Goal: Find specific page/section: Find specific page/section

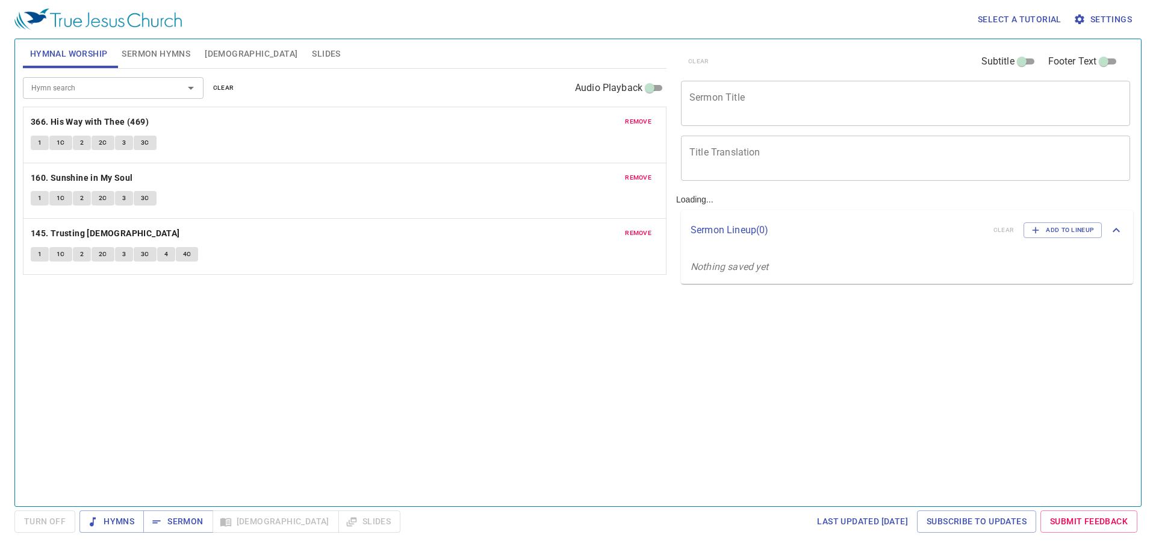
click at [641, 123] on span "remove" at bounding box center [638, 121] width 26 height 11
click at [640, 173] on span "remove" at bounding box center [638, 177] width 26 height 11
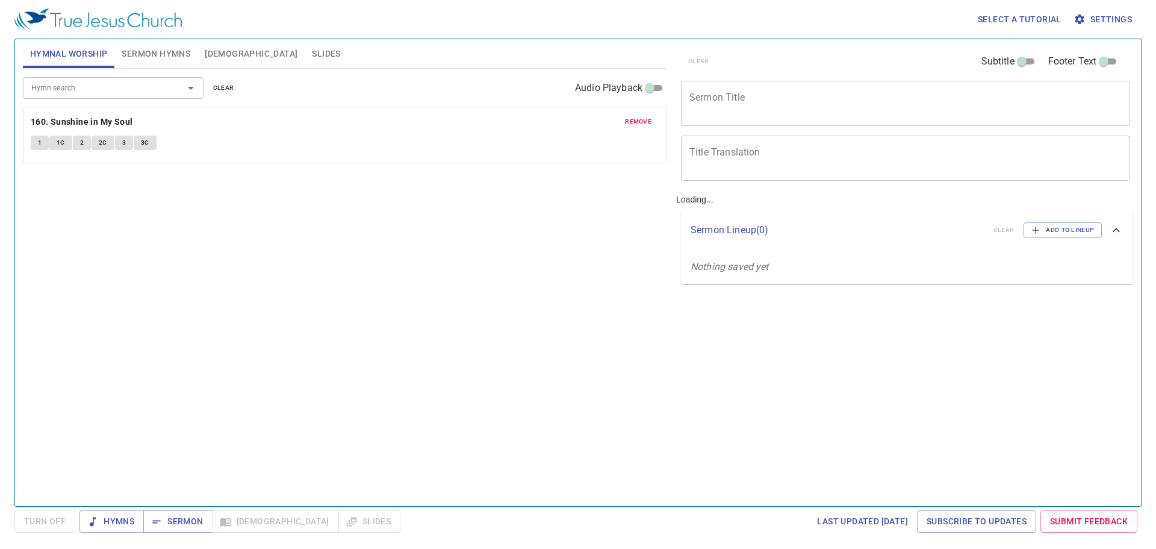
click at [640, 118] on span "remove" at bounding box center [638, 121] width 26 height 11
click at [1128, 14] on span "Settings" at bounding box center [1104, 19] width 56 height 15
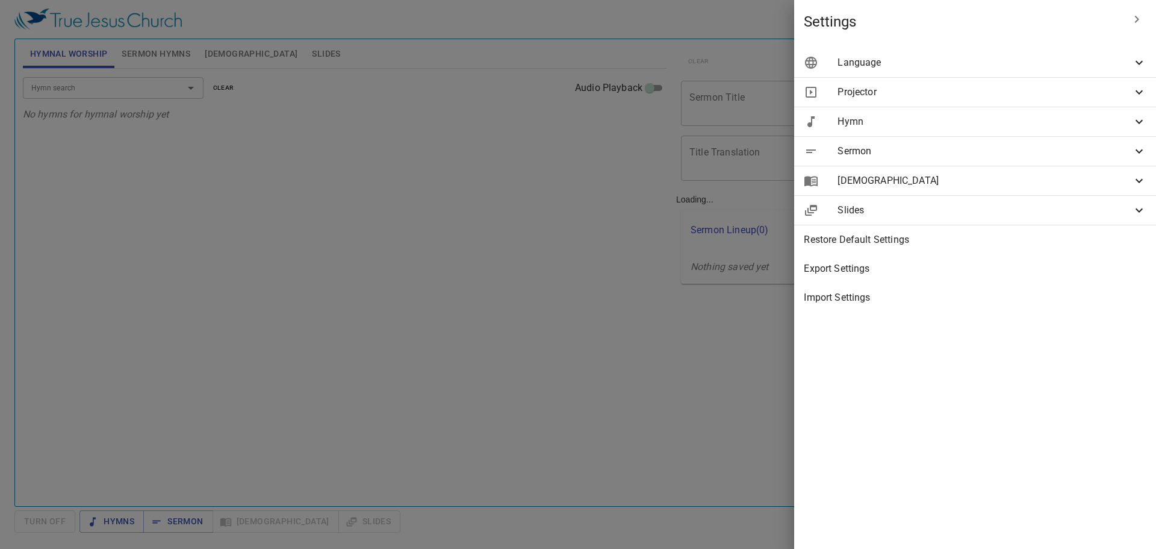
click at [1136, 64] on icon at bounding box center [1139, 62] width 14 height 14
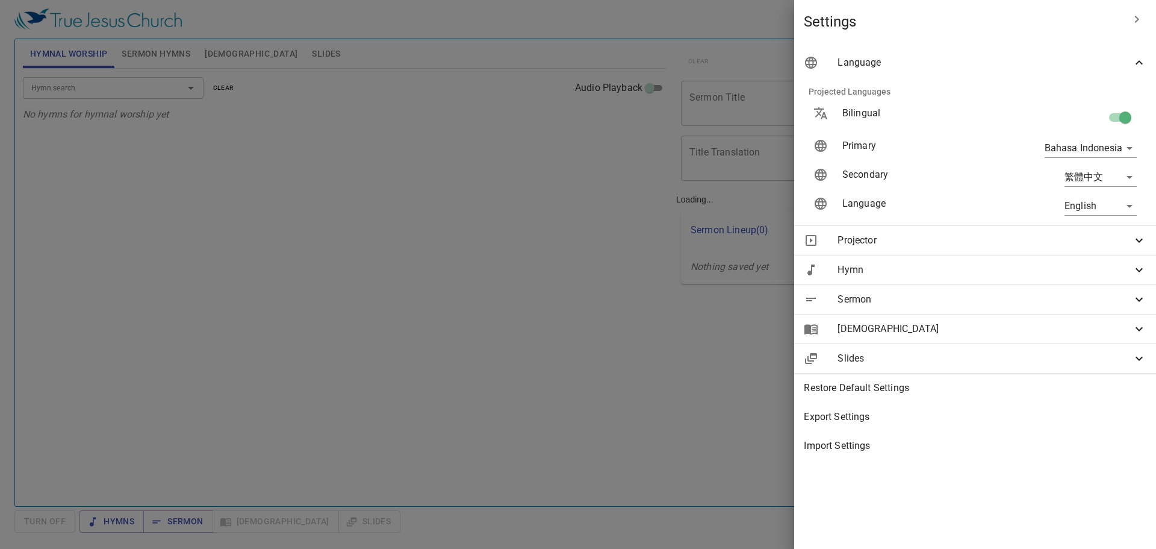
click at [1128, 119] on input "checkbox" at bounding box center [1125, 119] width 69 height 23
checkbox input "false"
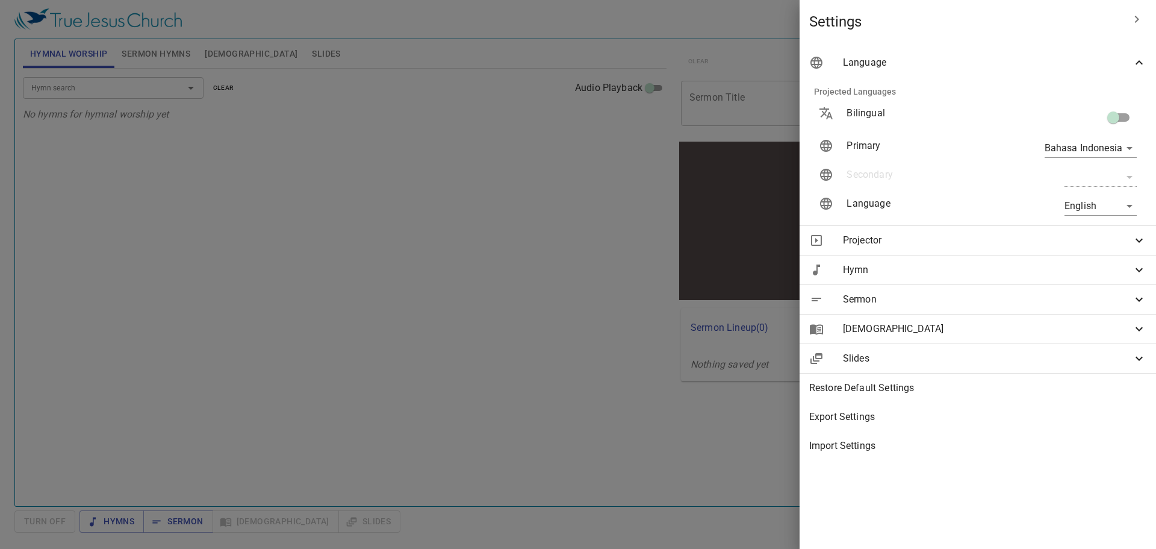
click at [1131, 21] on icon "button" at bounding box center [1137, 19] width 14 height 14
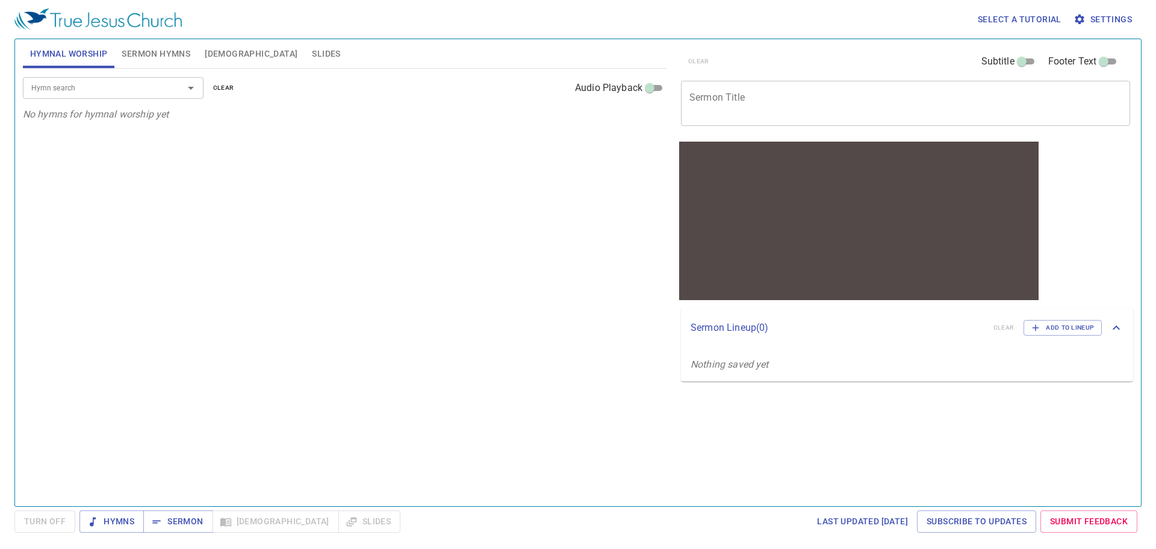
click at [125, 89] on input "Hymn search" at bounding box center [95, 88] width 138 height 14
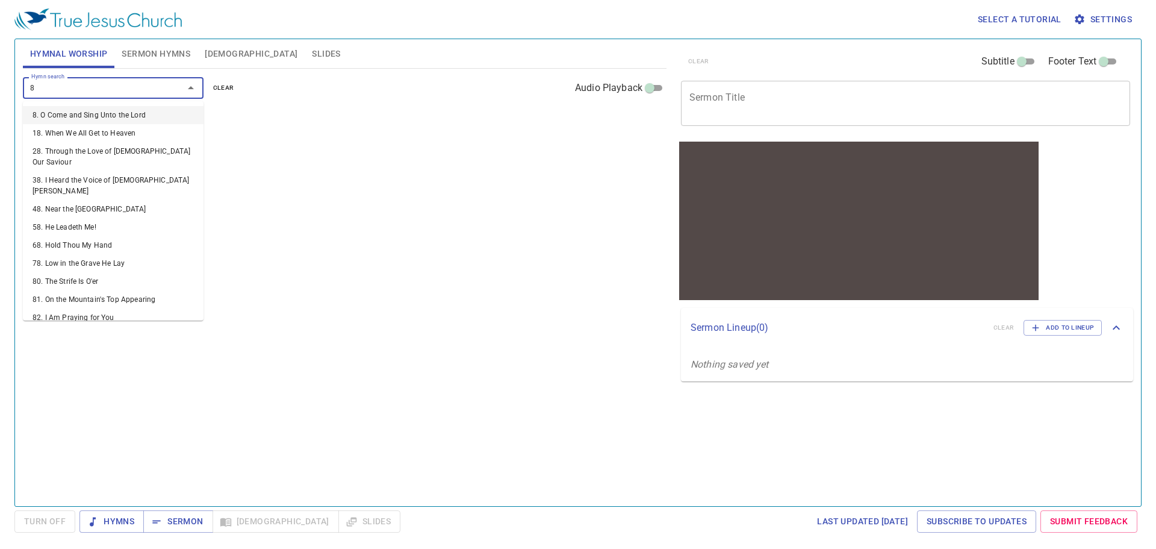
type input "83"
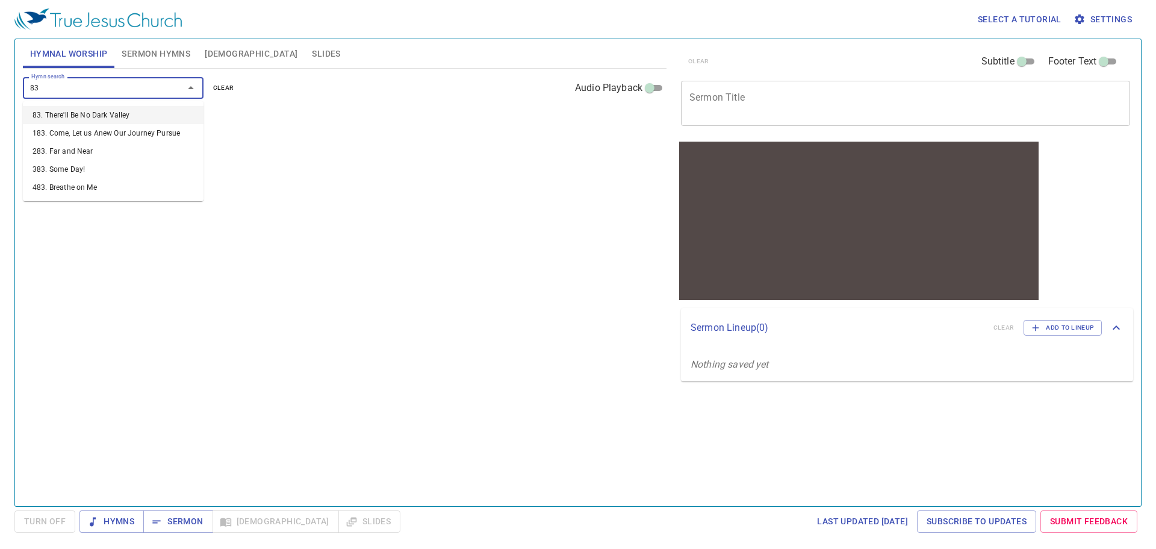
click at [124, 116] on li "83. There'll Be No Dark Valley" at bounding box center [113, 115] width 181 height 18
click at [129, 92] on input "Hymn search" at bounding box center [95, 88] width 138 height 14
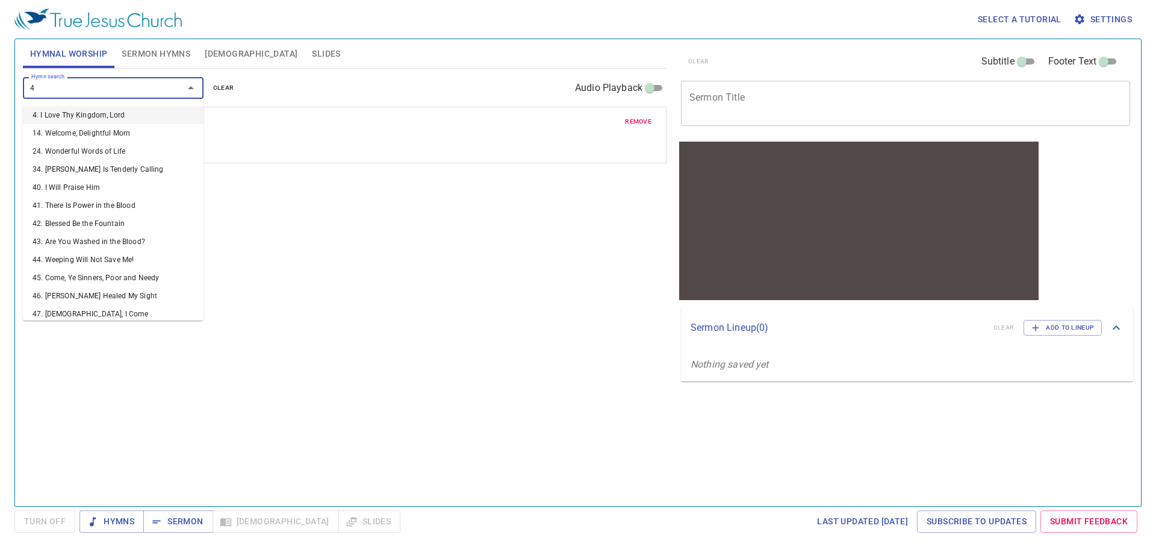
type input "47"
click at [125, 119] on li "47. Jesus, I Come" at bounding box center [113, 115] width 181 height 18
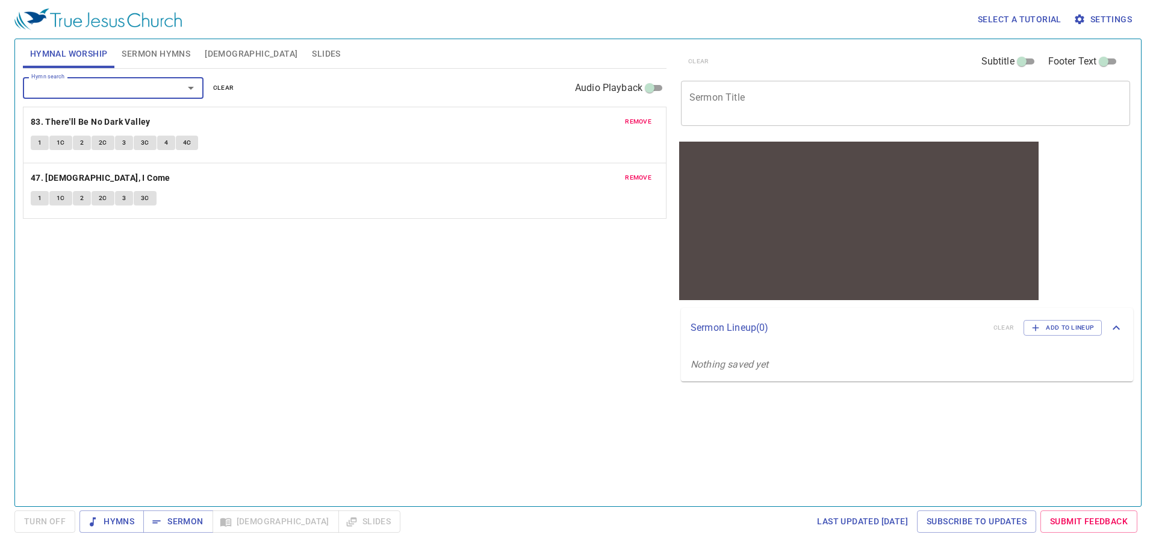
click at [114, 88] on input "Hymn search" at bounding box center [95, 88] width 138 height 14
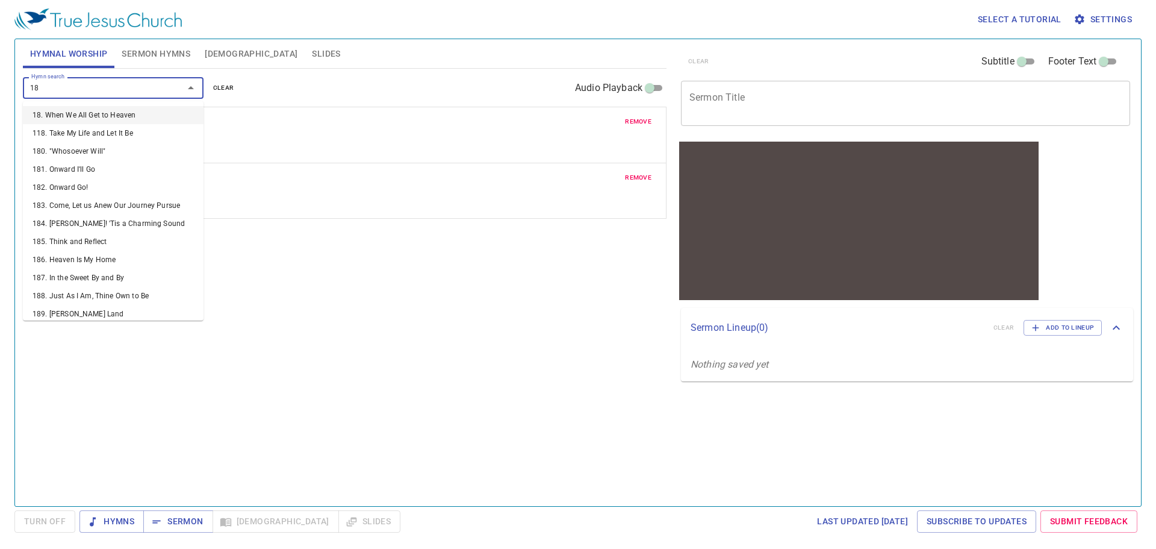
type input "189"
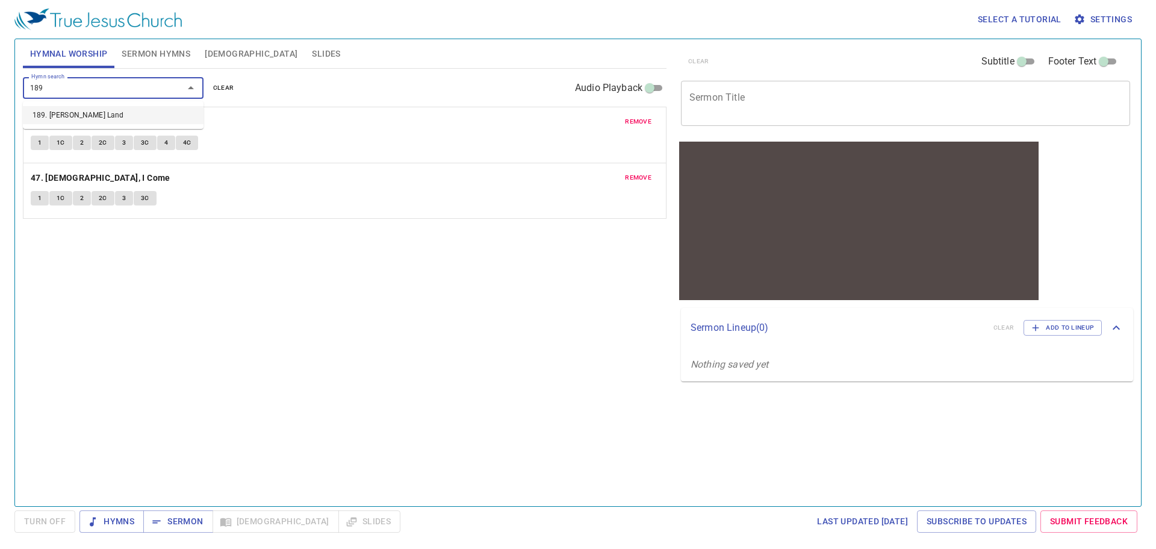
click at [81, 118] on li "189. Beulah Land" at bounding box center [113, 115] width 181 height 18
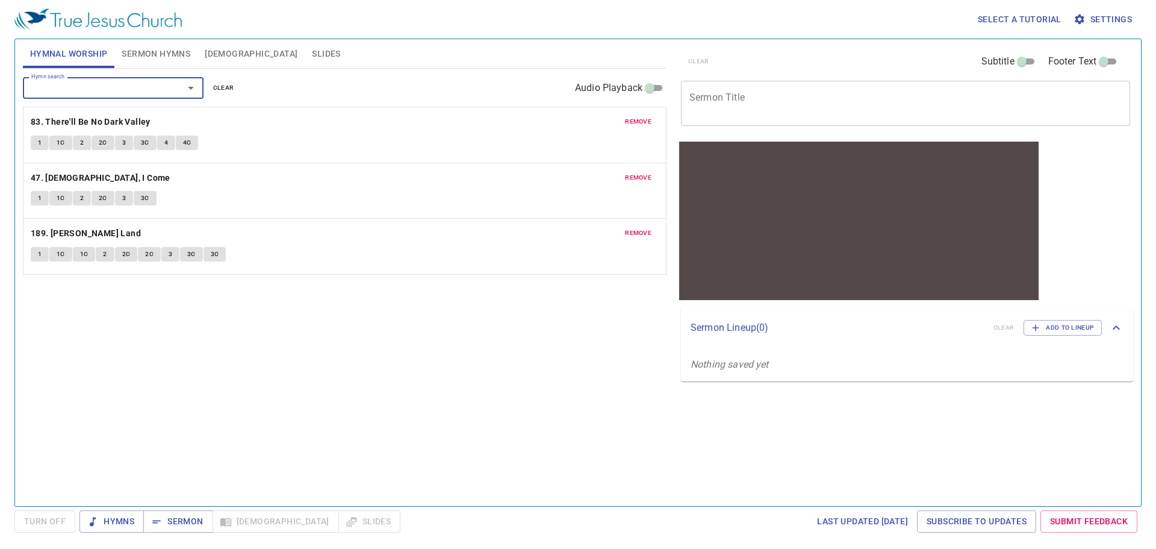
click at [258, 337] on div "Hymn search Hymn search clear Audio Playback remove 83. There'll Be No Dark Val…" at bounding box center [345, 282] width 644 height 427
click at [41, 143] on span "1" at bounding box center [40, 142] width 4 height 11
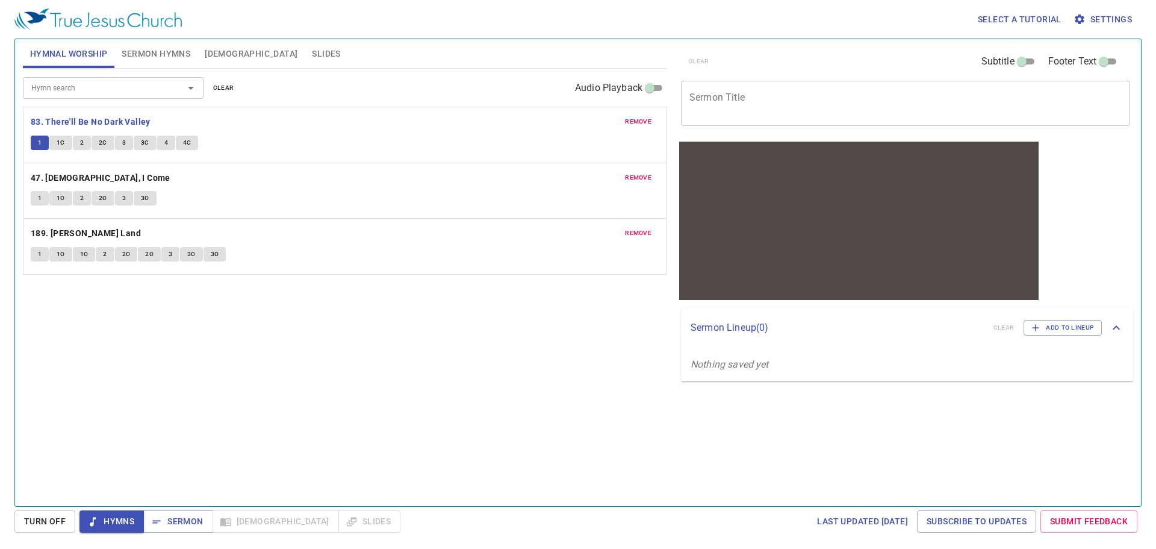
click at [34, 198] on button "1" at bounding box center [40, 198] width 18 height 14
click at [36, 200] on button "1" at bounding box center [40, 198] width 18 height 14
click at [58, 526] on span "Turn Off" at bounding box center [45, 521] width 42 height 15
click at [37, 199] on button "1" at bounding box center [40, 198] width 18 height 14
click at [36, 199] on button "1" at bounding box center [40, 198] width 18 height 14
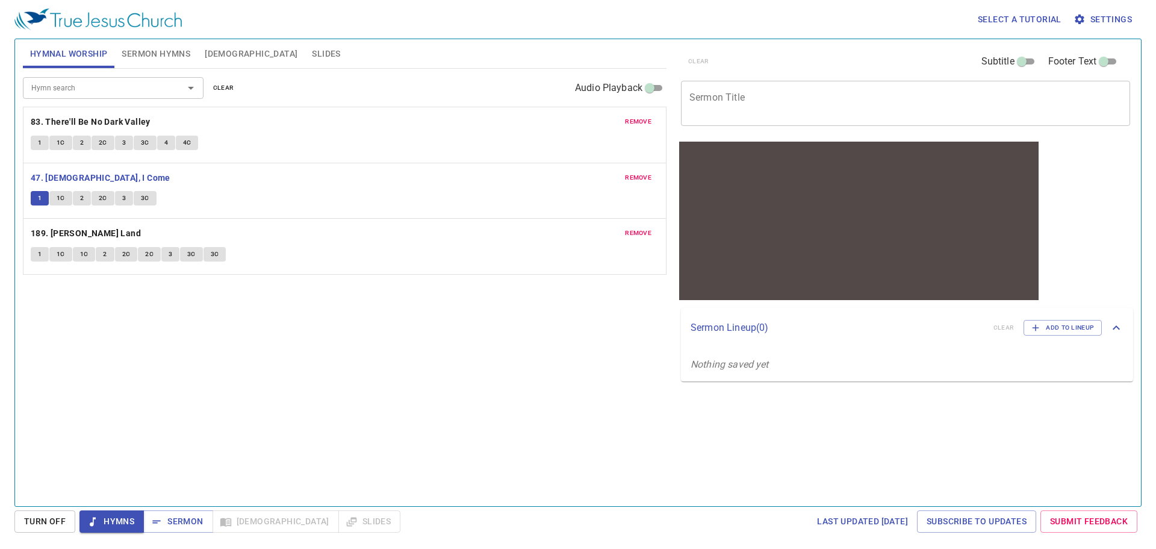
click at [42, 202] on span "1" at bounding box center [40, 198] width 4 height 11
click at [42, 526] on span "Turn Off" at bounding box center [45, 521] width 42 height 15
click at [36, 196] on button "1" at bounding box center [40, 198] width 18 height 14
click at [38, 255] on span "1" at bounding box center [40, 254] width 4 height 11
click at [33, 529] on button "Turn Off" at bounding box center [44, 521] width 61 height 22
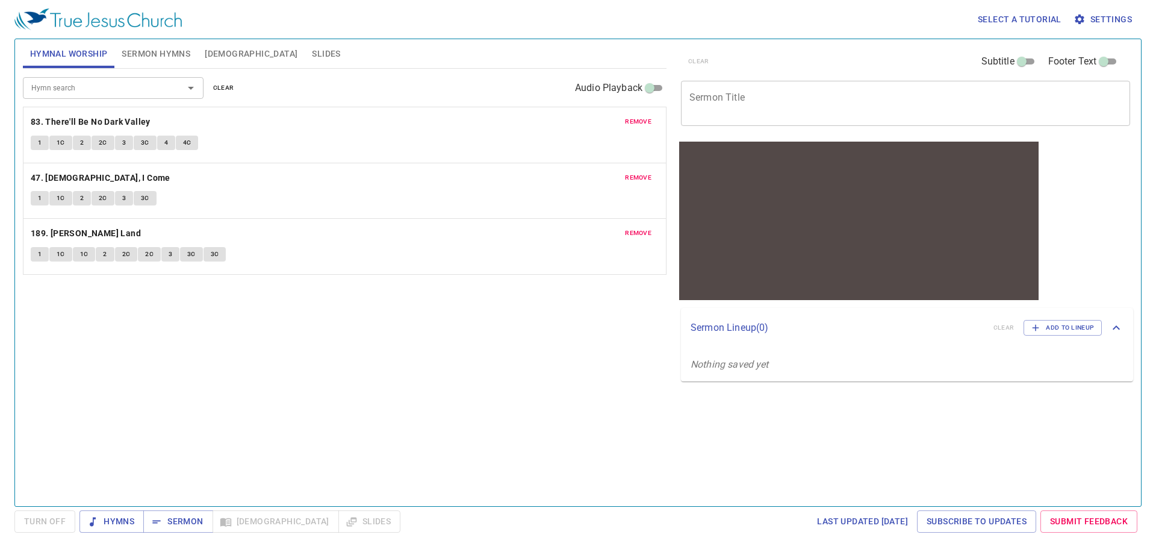
click at [40, 256] on span "1" at bounding box center [40, 254] width 4 height 11
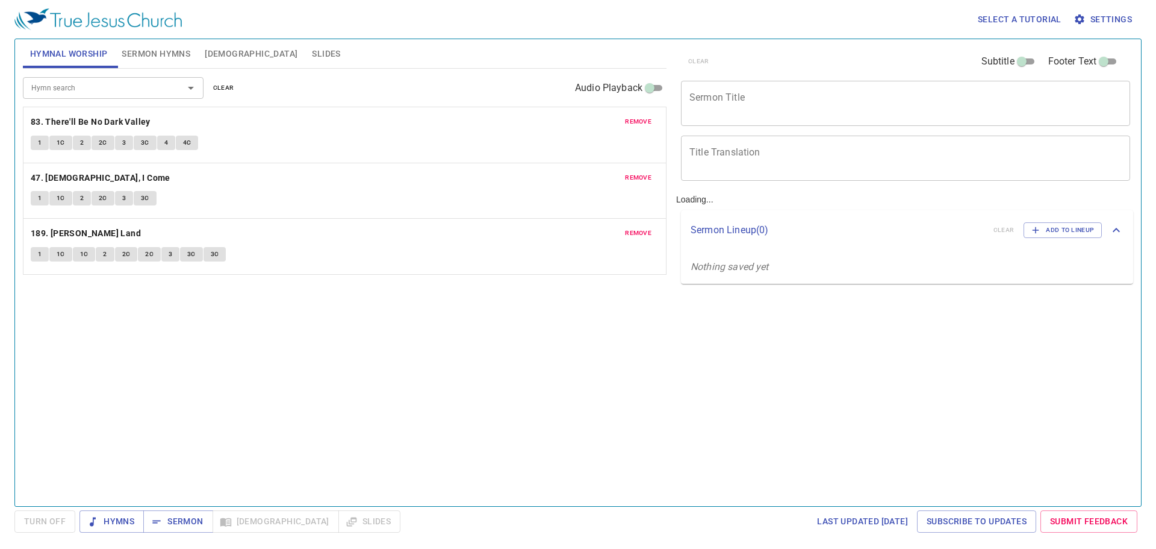
click at [124, 84] on input "Hymn search" at bounding box center [95, 88] width 138 height 14
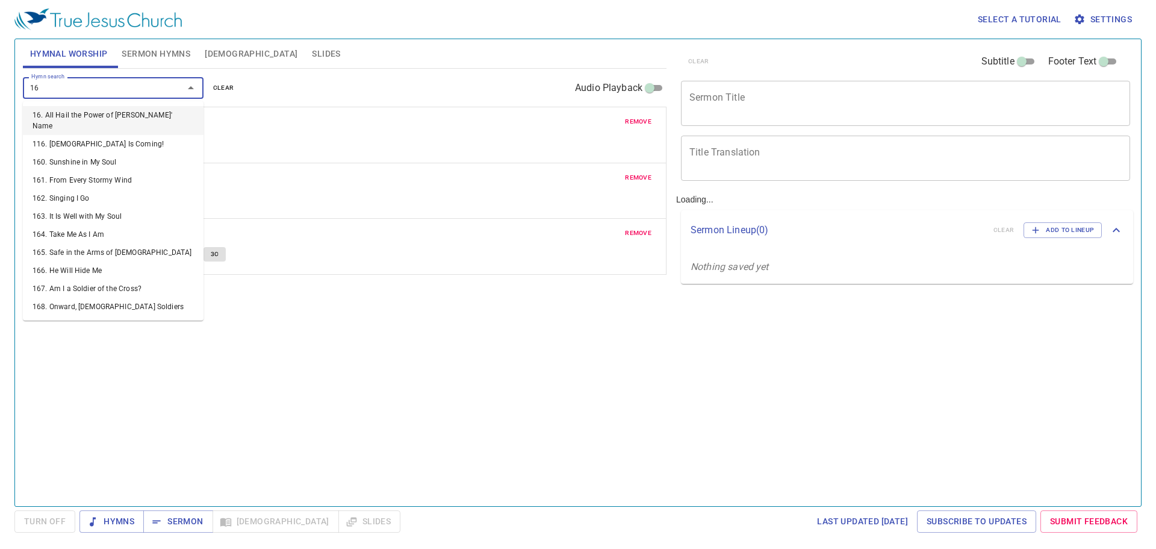
type input "162"
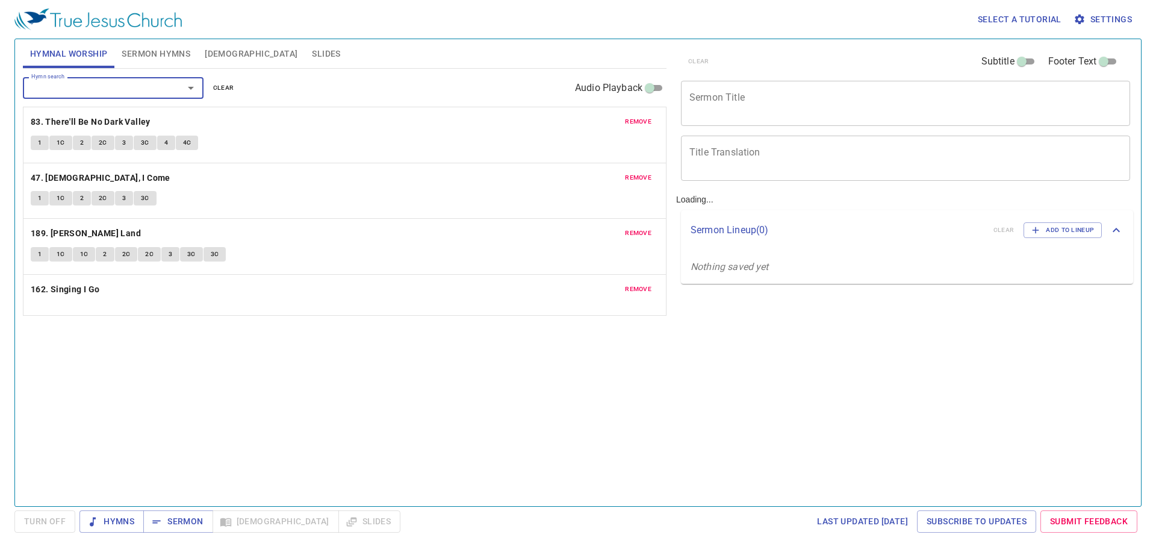
click at [78, 90] on input "Hymn search" at bounding box center [95, 88] width 138 height 14
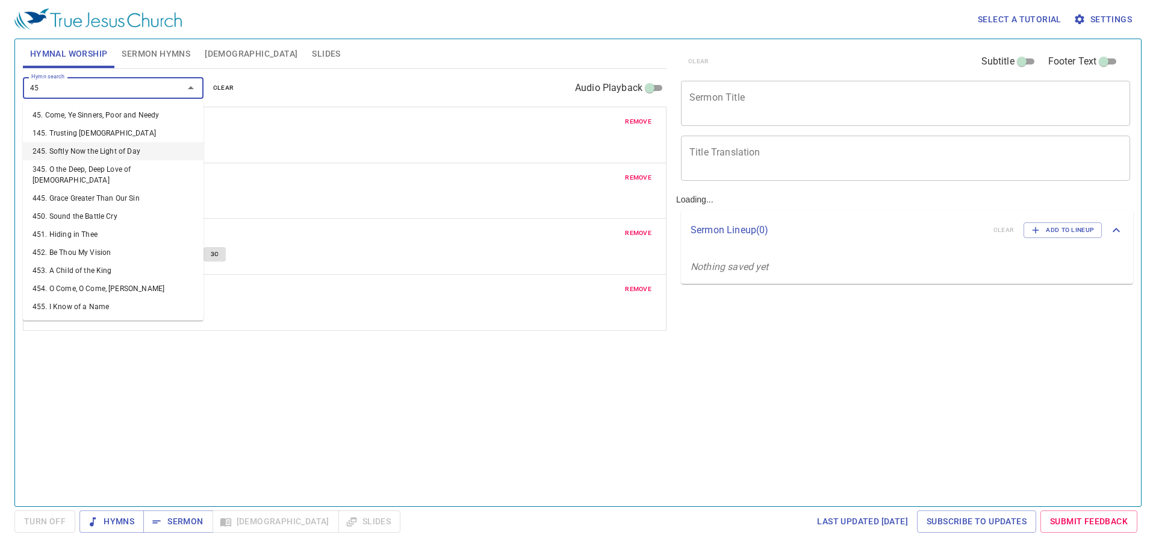
type input "450"
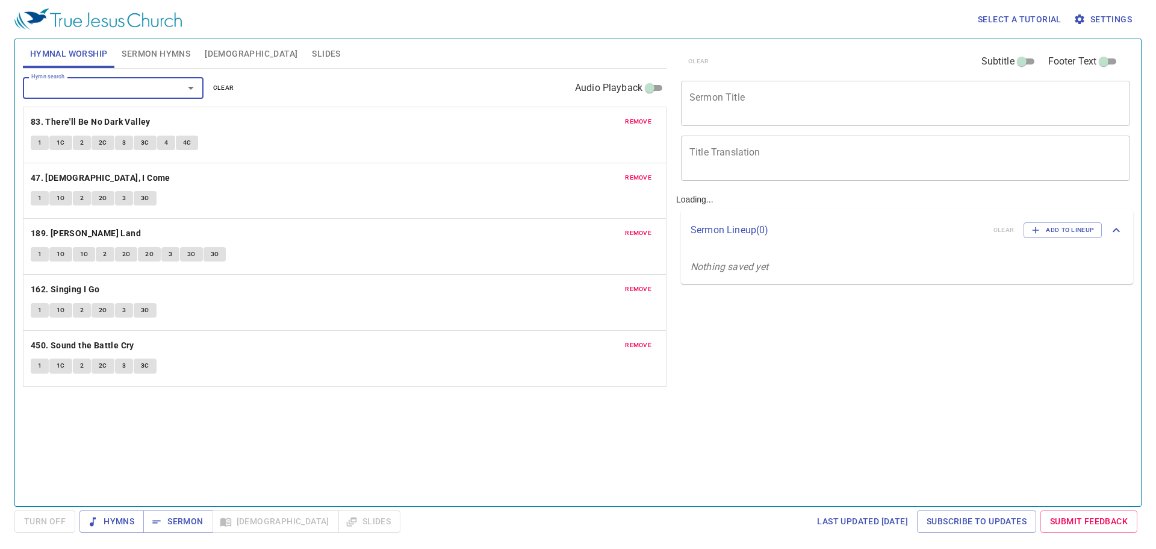
click at [66, 89] on input "Hymn search" at bounding box center [95, 88] width 138 height 14
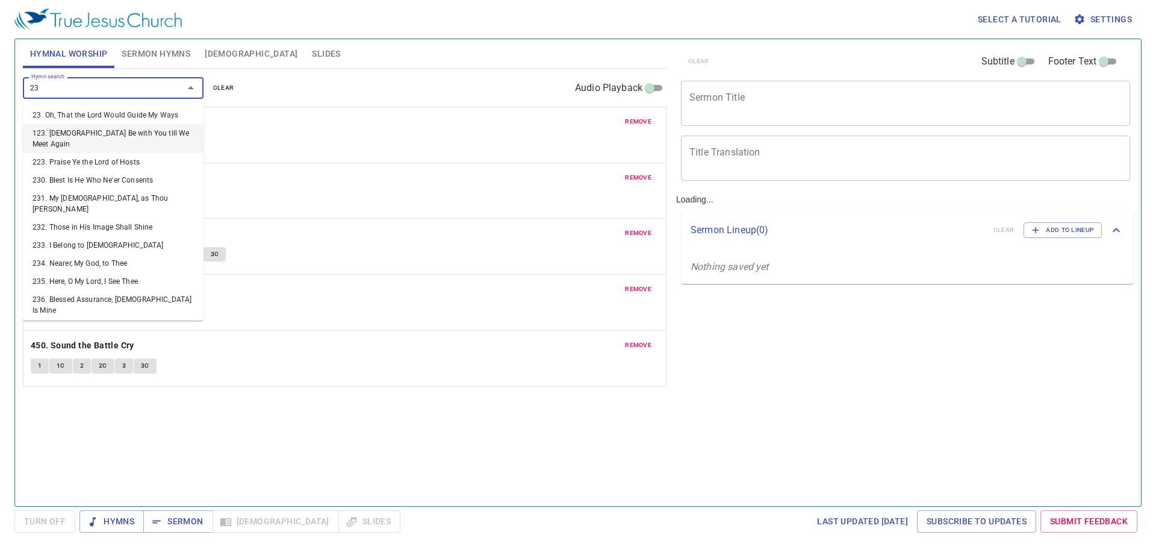
type input "2"
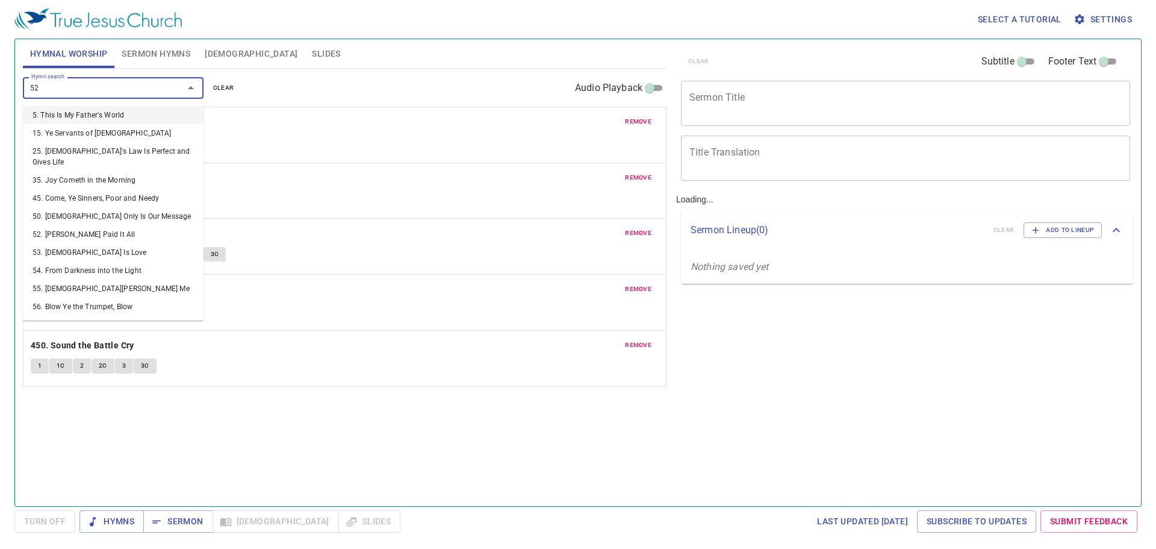
type input "523"
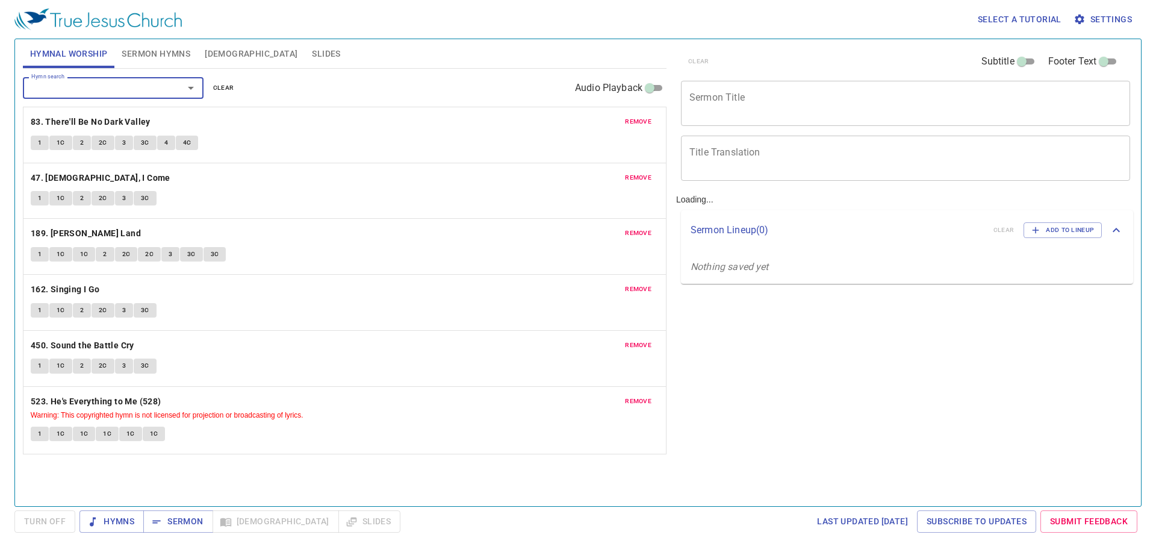
click at [38, 307] on span "1" at bounding box center [40, 310] width 4 height 11
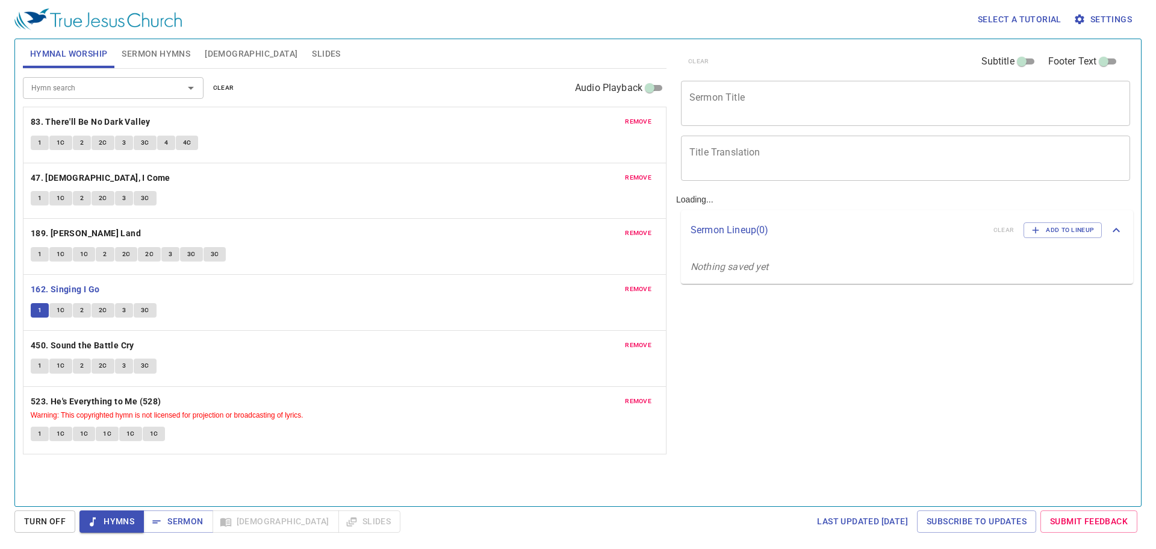
click at [38, 308] on span "1" at bounding box center [40, 310] width 4 height 11
click at [42, 521] on span "Turn Off" at bounding box center [45, 521] width 42 height 15
click at [37, 313] on button "1" at bounding box center [40, 310] width 18 height 14
click at [1114, 21] on span "Settings" at bounding box center [1104, 19] width 56 height 15
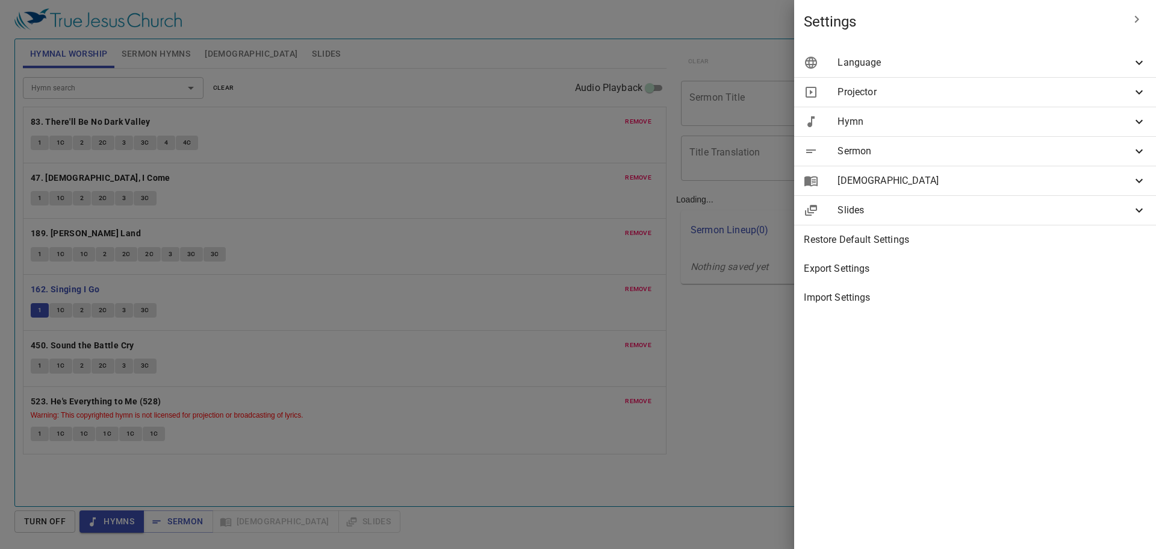
click at [1118, 19] on span "Settings" at bounding box center [963, 21] width 319 height 19
click at [1133, 58] on icon at bounding box center [1139, 62] width 14 height 14
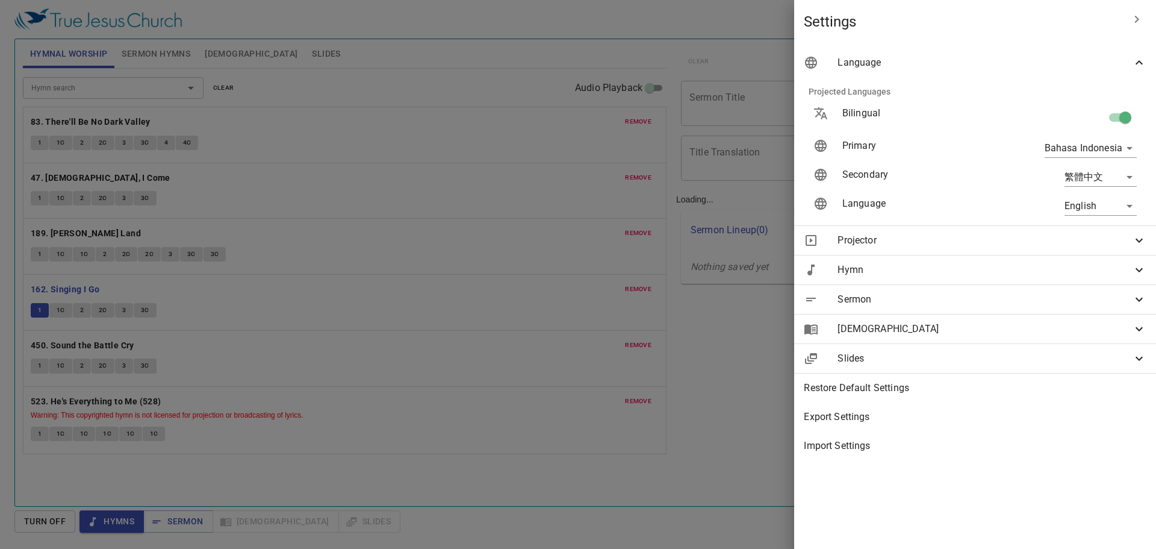
click at [1124, 126] on input "checkbox" at bounding box center [1125, 119] width 69 height 23
checkbox input "false"
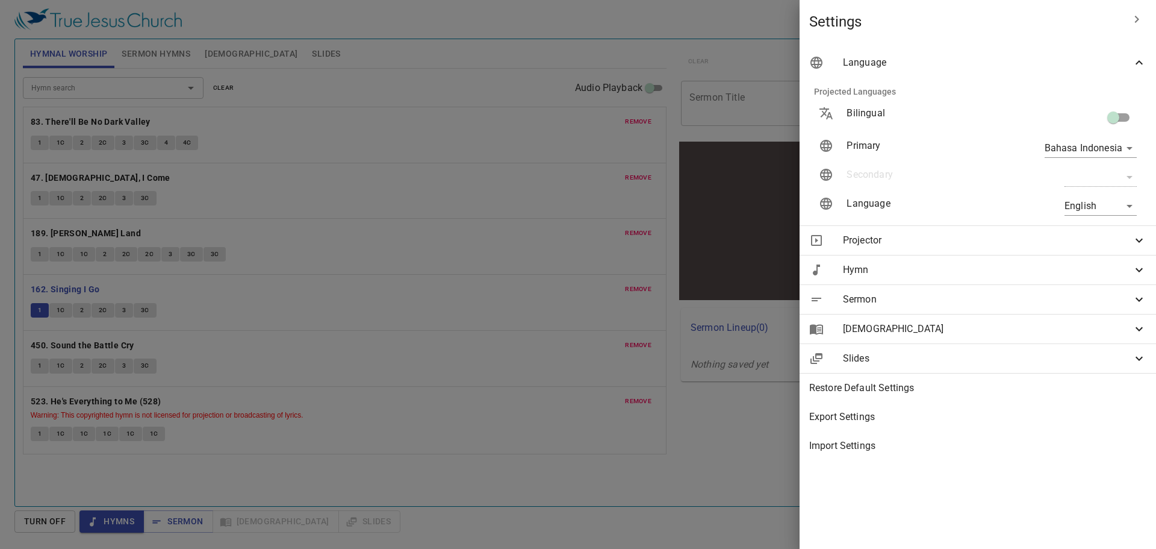
click at [1134, 20] on icon "button" at bounding box center [1137, 19] width 14 height 14
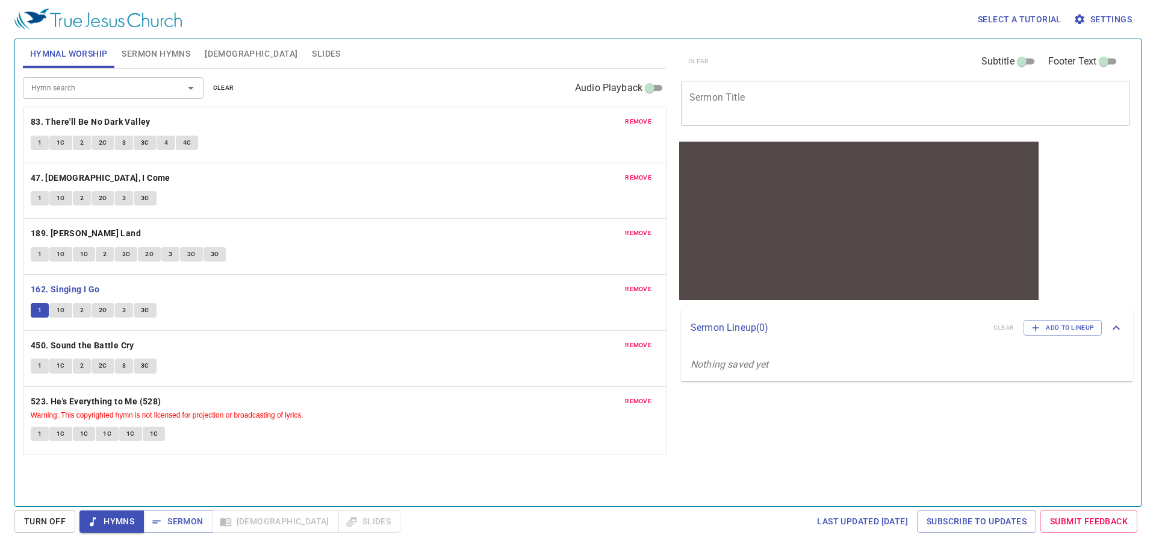
click at [45, 526] on span "Turn Off" at bounding box center [45, 521] width 42 height 15
click at [40, 310] on span "1" at bounding box center [40, 310] width 4 height 11
click at [37, 369] on button "1" at bounding box center [40, 365] width 18 height 14
click at [39, 523] on span "Turn Off" at bounding box center [45, 521] width 42 height 15
click at [38, 366] on span "1" at bounding box center [40, 365] width 4 height 11
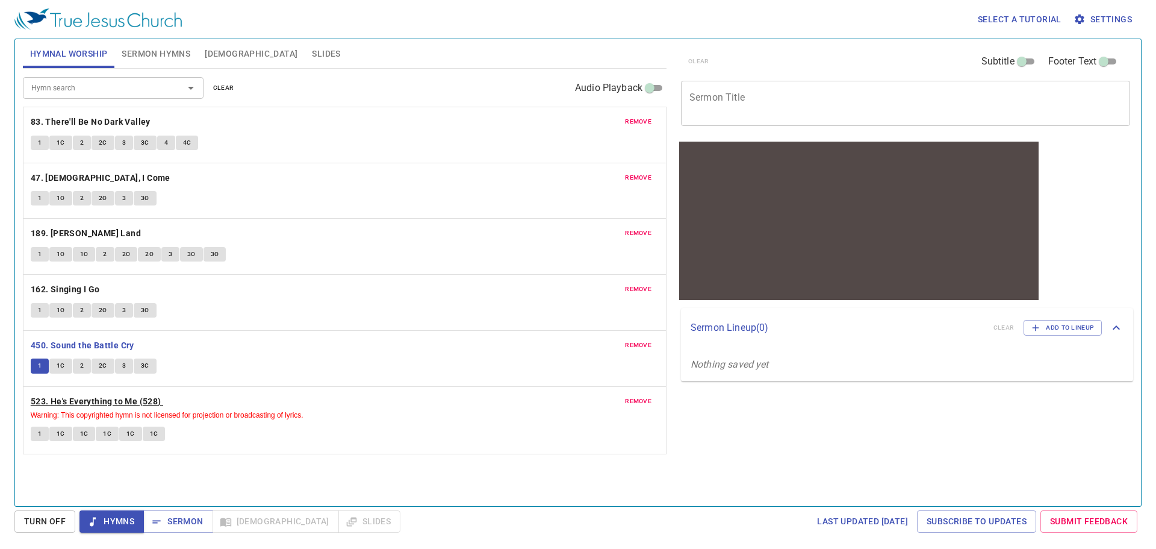
click at [40, 436] on span "1" at bounding box center [40, 433] width 4 height 11
click at [41, 523] on span "Turn Off" at bounding box center [45, 521] width 42 height 15
click at [40, 435] on span "1" at bounding box center [40, 433] width 4 height 11
click at [152, 52] on span "Sermon Hymns" at bounding box center [156, 53] width 69 height 15
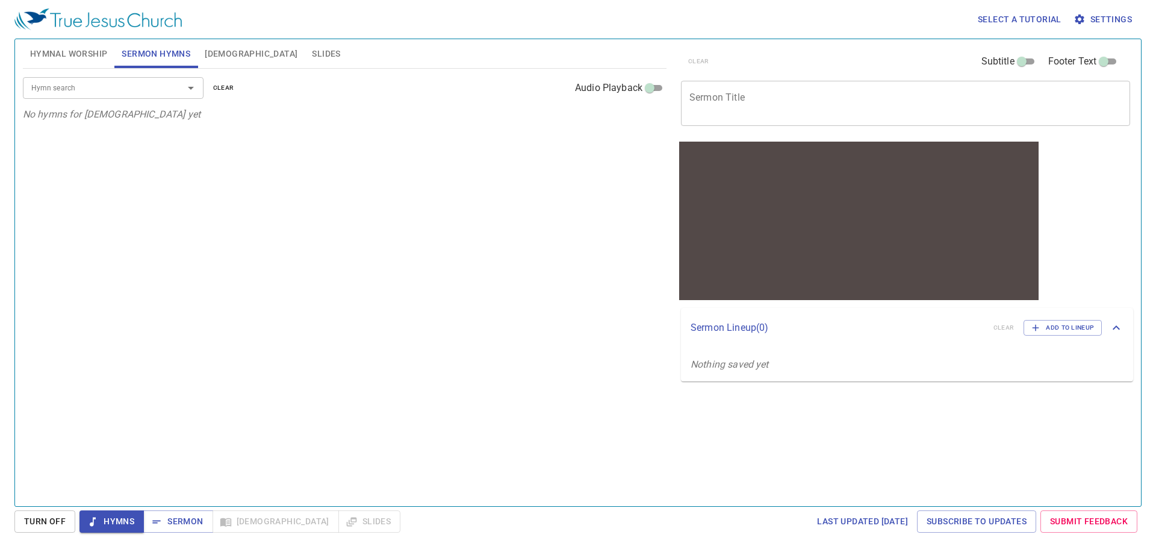
click at [143, 88] on input "Hymn search" at bounding box center [95, 88] width 138 height 14
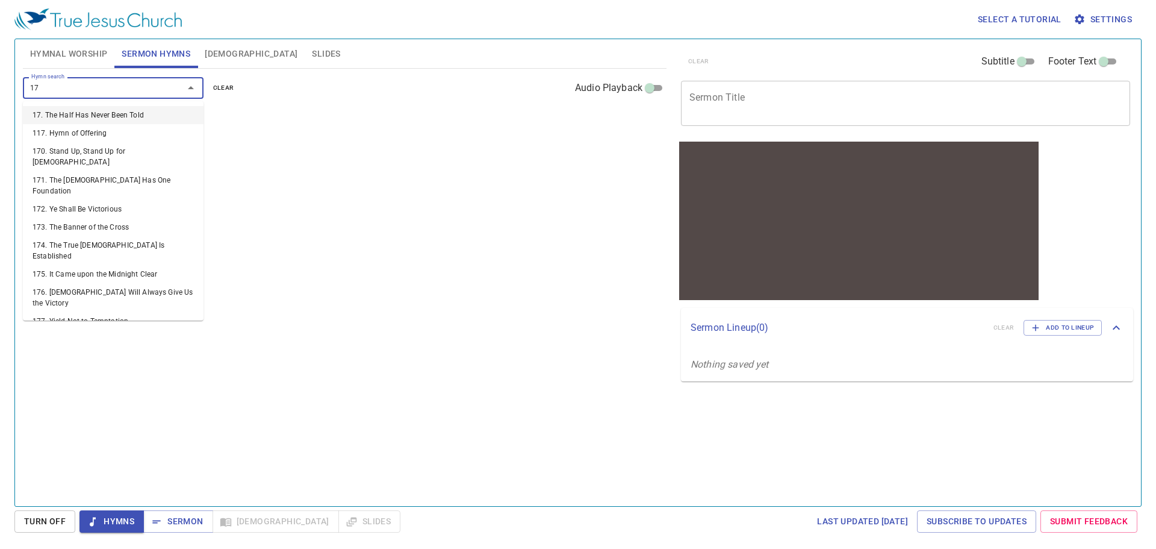
type input "175"
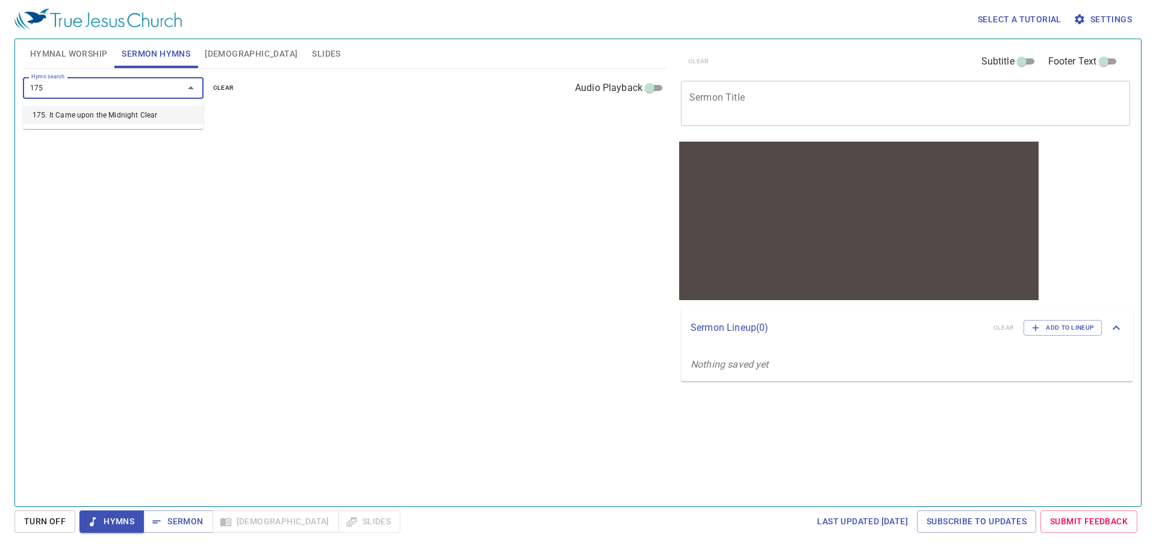
click at [137, 119] on li "175. It Came upon the Midnight Clear" at bounding box center [113, 115] width 181 height 18
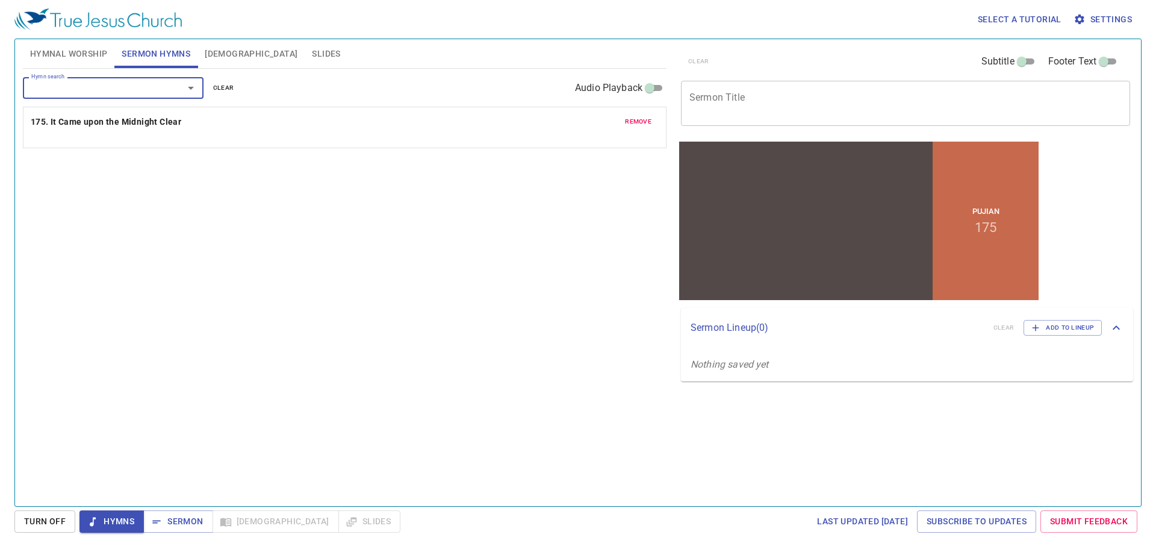
click at [142, 90] on input "Hymn search" at bounding box center [95, 88] width 138 height 14
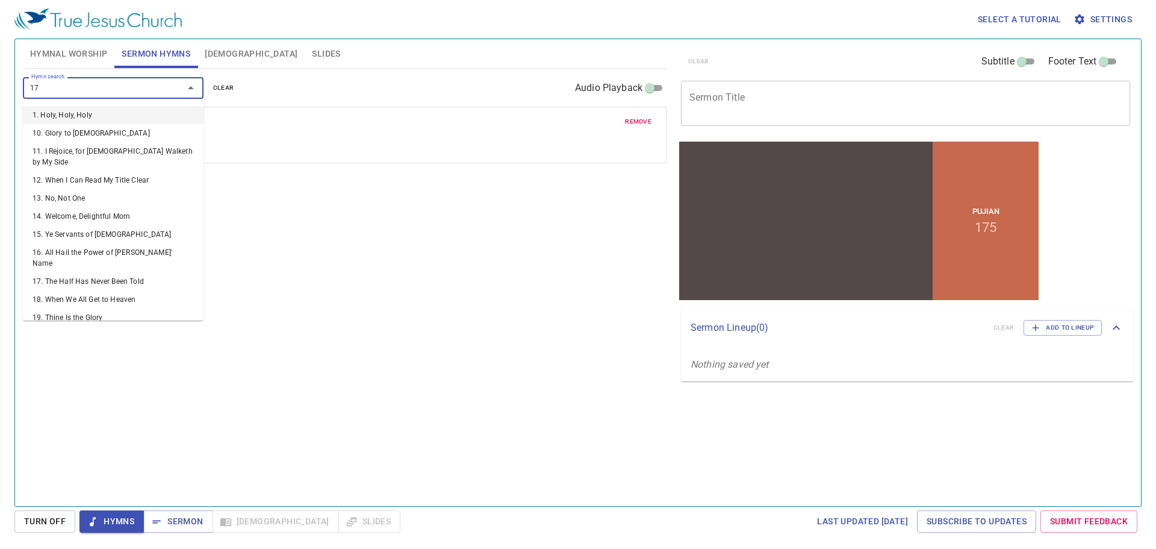
type input "174"
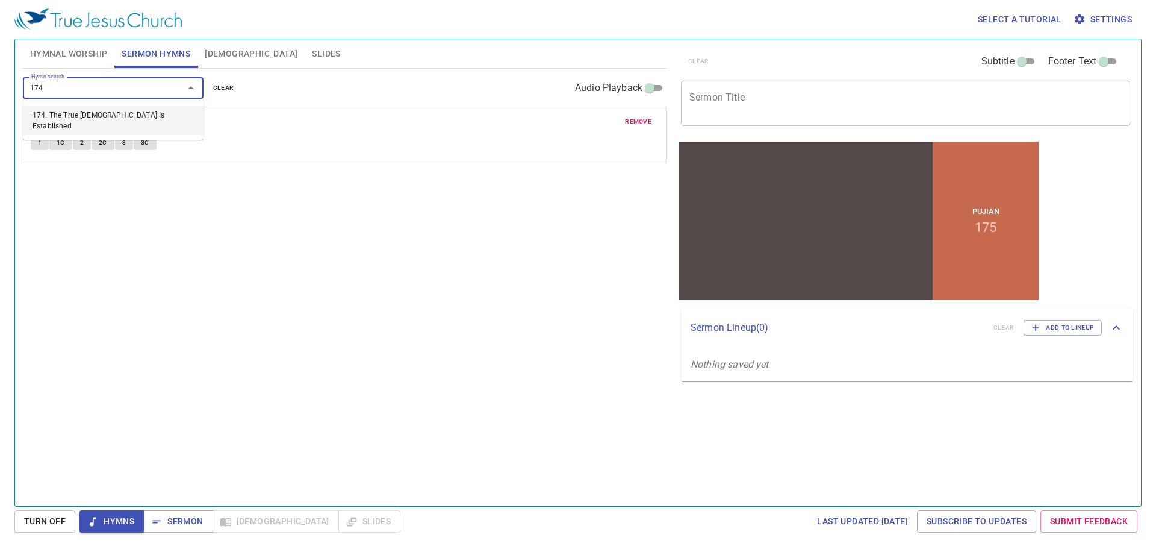
click at [107, 117] on li "174. The True Church Is Established" at bounding box center [113, 120] width 181 height 29
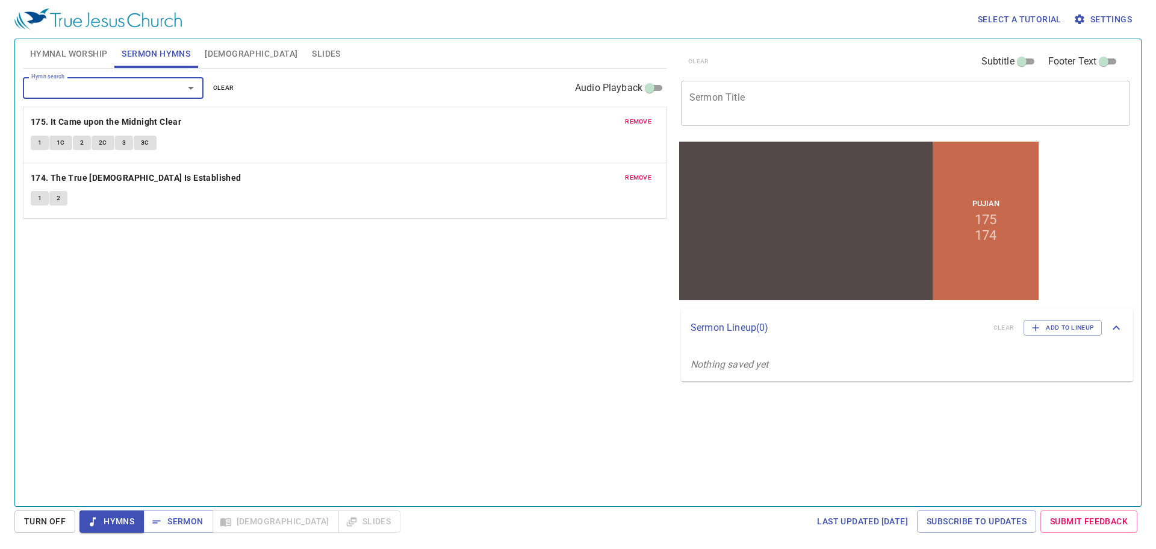
click at [39, 144] on span "1" at bounding box center [40, 142] width 4 height 11
click at [43, 520] on span "Turn Off" at bounding box center [45, 521] width 42 height 15
click at [39, 143] on span "1" at bounding box center [40, 142] width 4 height 11
click at [33, 199] on button "1" at bounding box center [40, 198] width 18 height 14
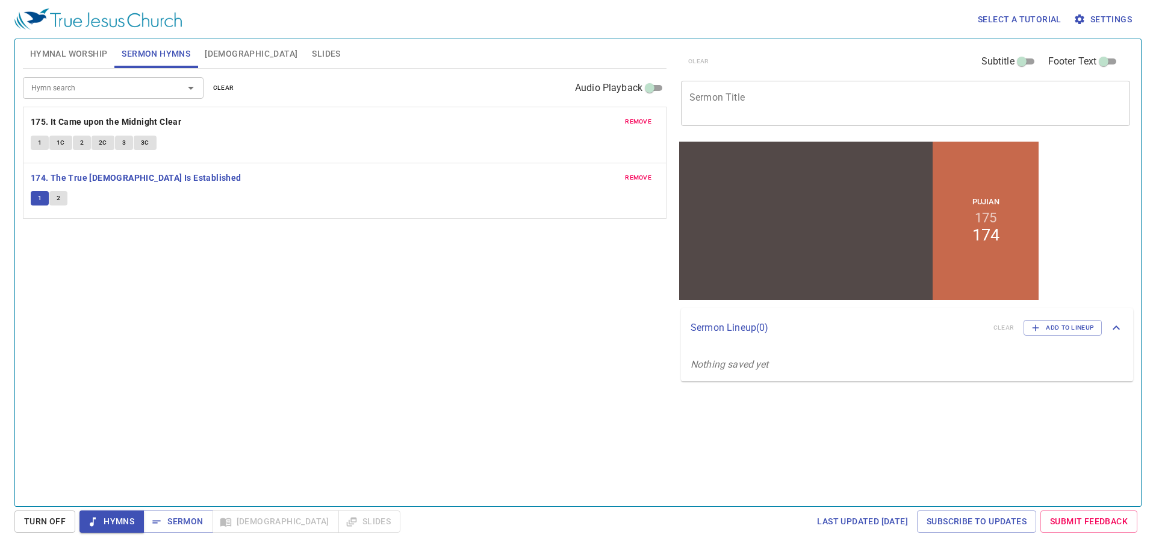
click at [45, 521] on span "Turn Off" at bounding box center [45, 521] width 42 height 15
click at [37, 198] on button "1" at bounding box center [40, 198] width 18 height 14
click at [270, 189] on div "remove 174. The True Church Is Established 1 2" at bounding box center [344, 190] width 643 height 55
